Goal: Ask a question

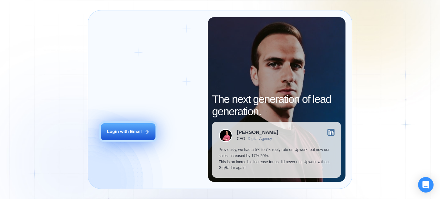
click at [134, 129] on div "Login with Email" at bounding box center [124, 132] width 35 height 6
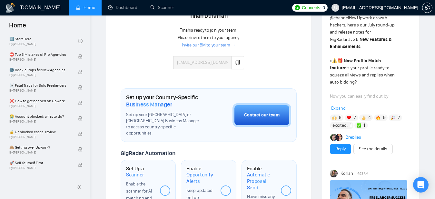
scroll to position [177, 0]
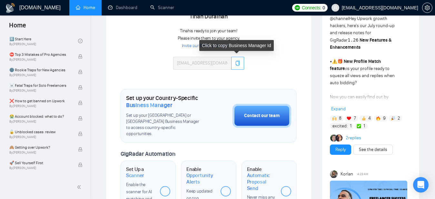
click at [236, 63] on icon "copy" at bounding box center [237, 63] width 5 height 5
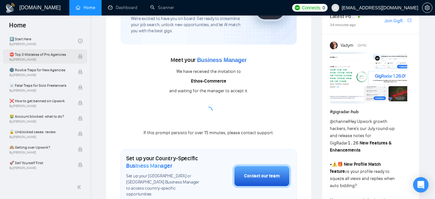
scroll to position [136, 0]
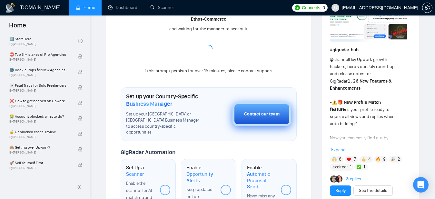
click at [258, 114] on div "Contact our team" at bounding box center [261, 114] width 35 height 7
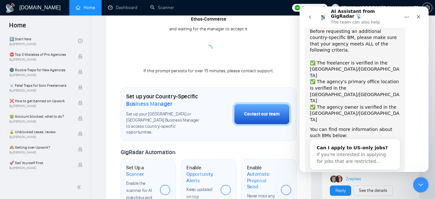
scroll to position [72, 0]
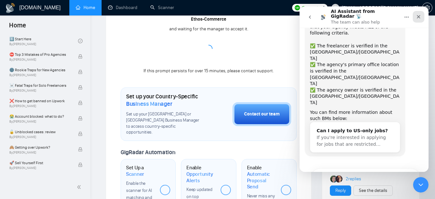
click at [421, 15] on icon "Close" at bounding box center [418, 16] width 5 height 5
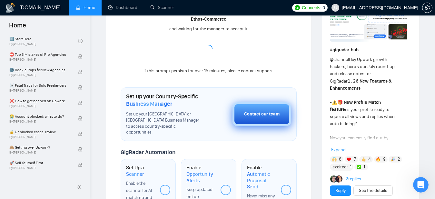
click at [245, 113] on div "Contact our team" at bounding box center [261, 114] width 35 height 7
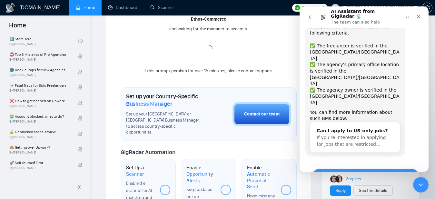
click at [356, 168] on button "Yes, I meet all of the criteria - request a new BM" at bounding box center [365, 177] width 109 height 19
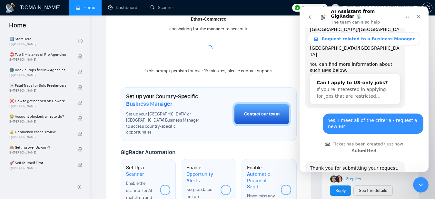
scroll to position [170, 0]
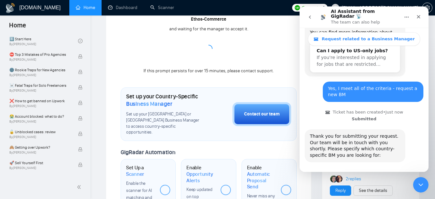
click at [357, 174] on button "🇺🇸 US-based business manager" at bounding box center [379, 180] width 81 height 13
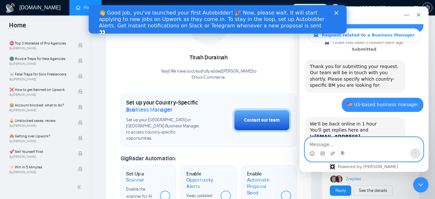
scroll to position [270, 0]
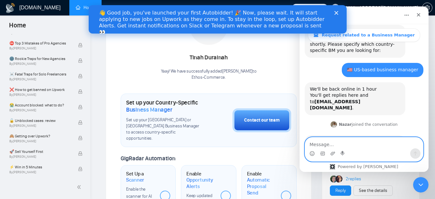
click at [350, 144] on textarea "Message…" at bounding box center [364, 142] width 118 height 11
click at [348, 144] on textarea "Message…" at bounding box center [364, 142] width 118 height 11
type textarea "ok"
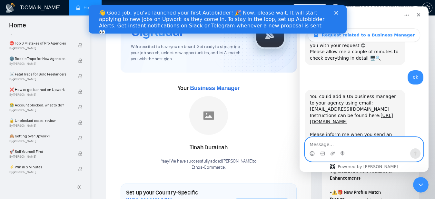
scroll to position [0, 0]
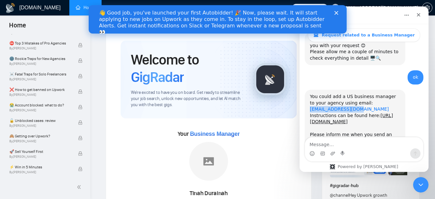
copy link "[EMAIL_ADDRESS][DOMAIN_NAME]"
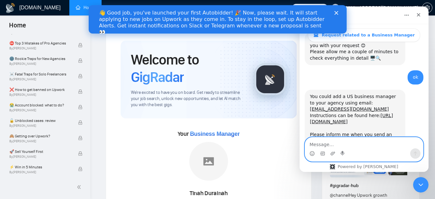
click at [355, 141] on textarea "Message…" at bounding box center [364, 142] width 118 height 11
type textarea "Sent"
